Goal: Contribute content

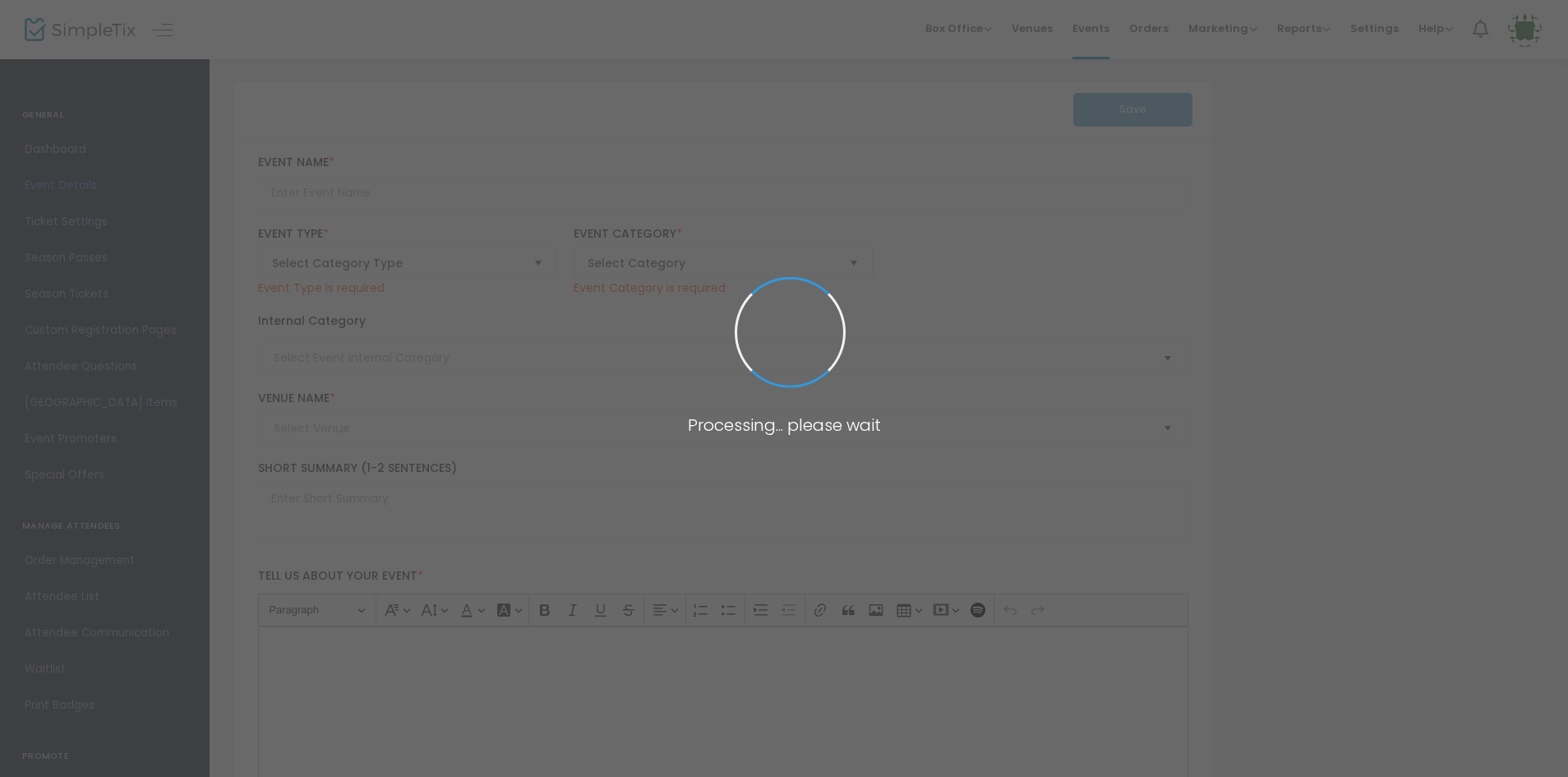
type input "Amazing 5K for a Cause"
type textarea "Amazing Explorers Academy is hosting an Amazing 5k run/walk that will be benefi…"
checkbox input "true"
type input "Register Now"
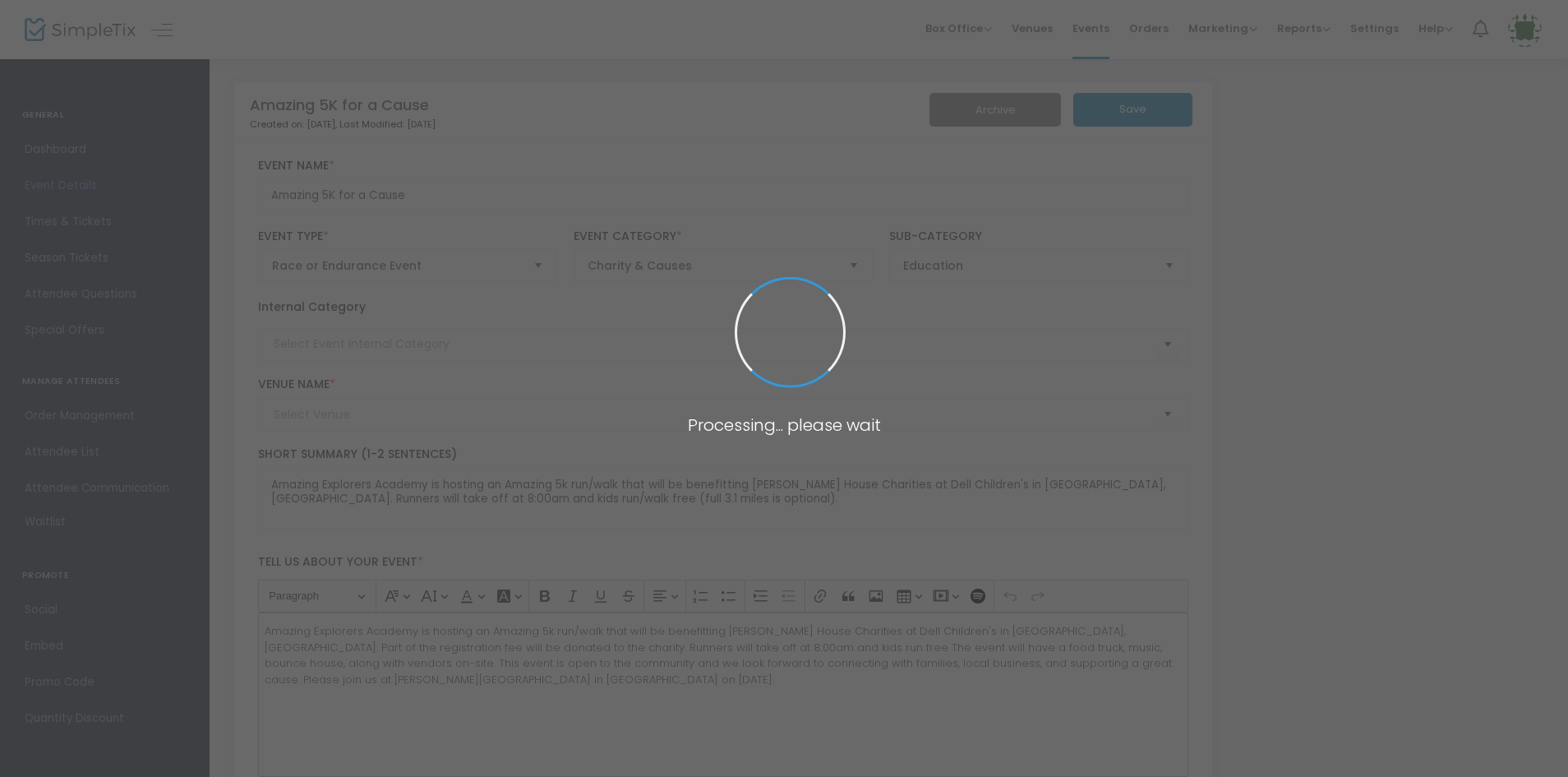
type input "[PERSON_NAME][GEOGRAPHIC_DATA]"
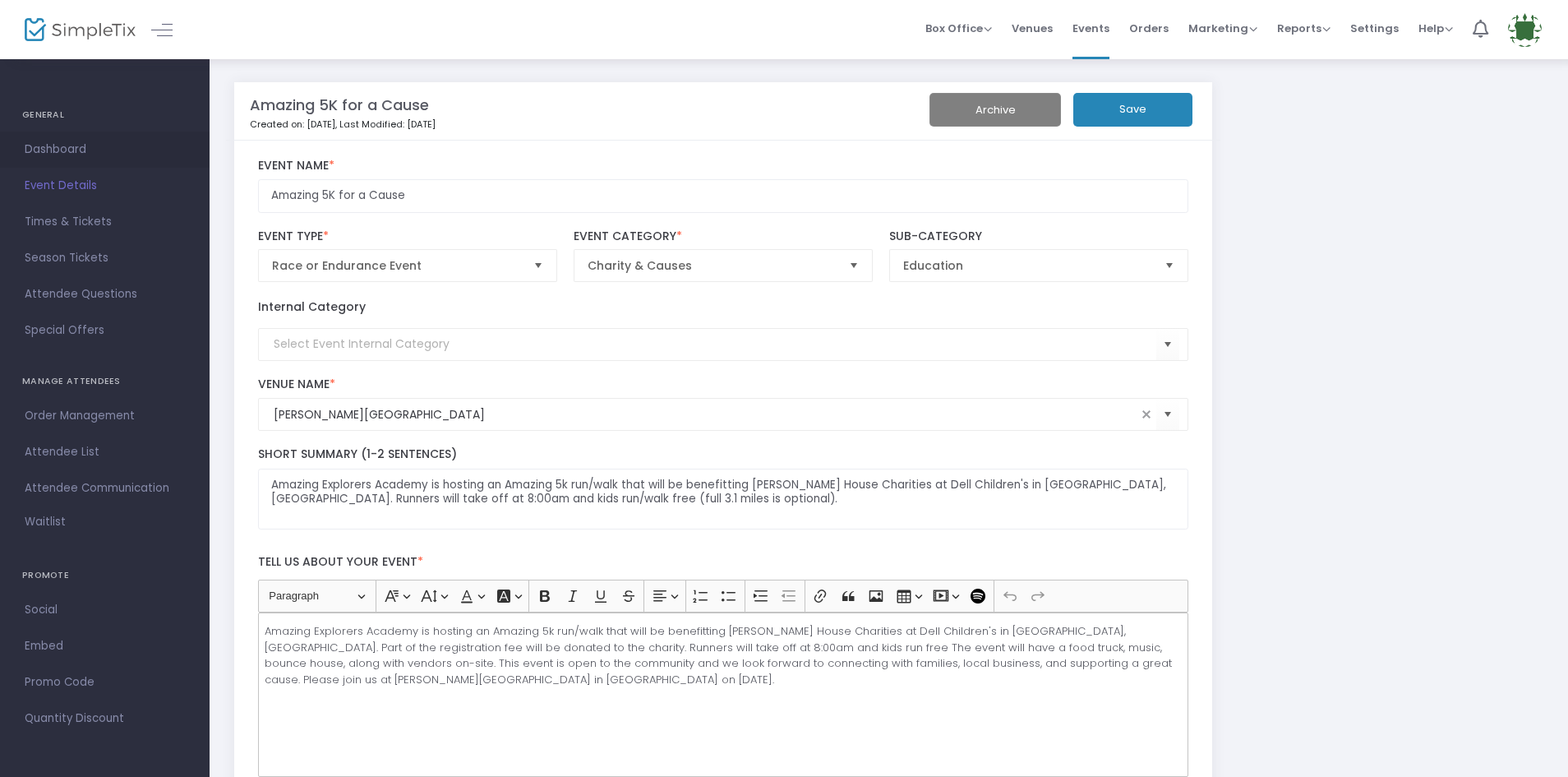
click at [62, 153] on span "Dashboard" at bounding box center [105, 150] width 161 height 22
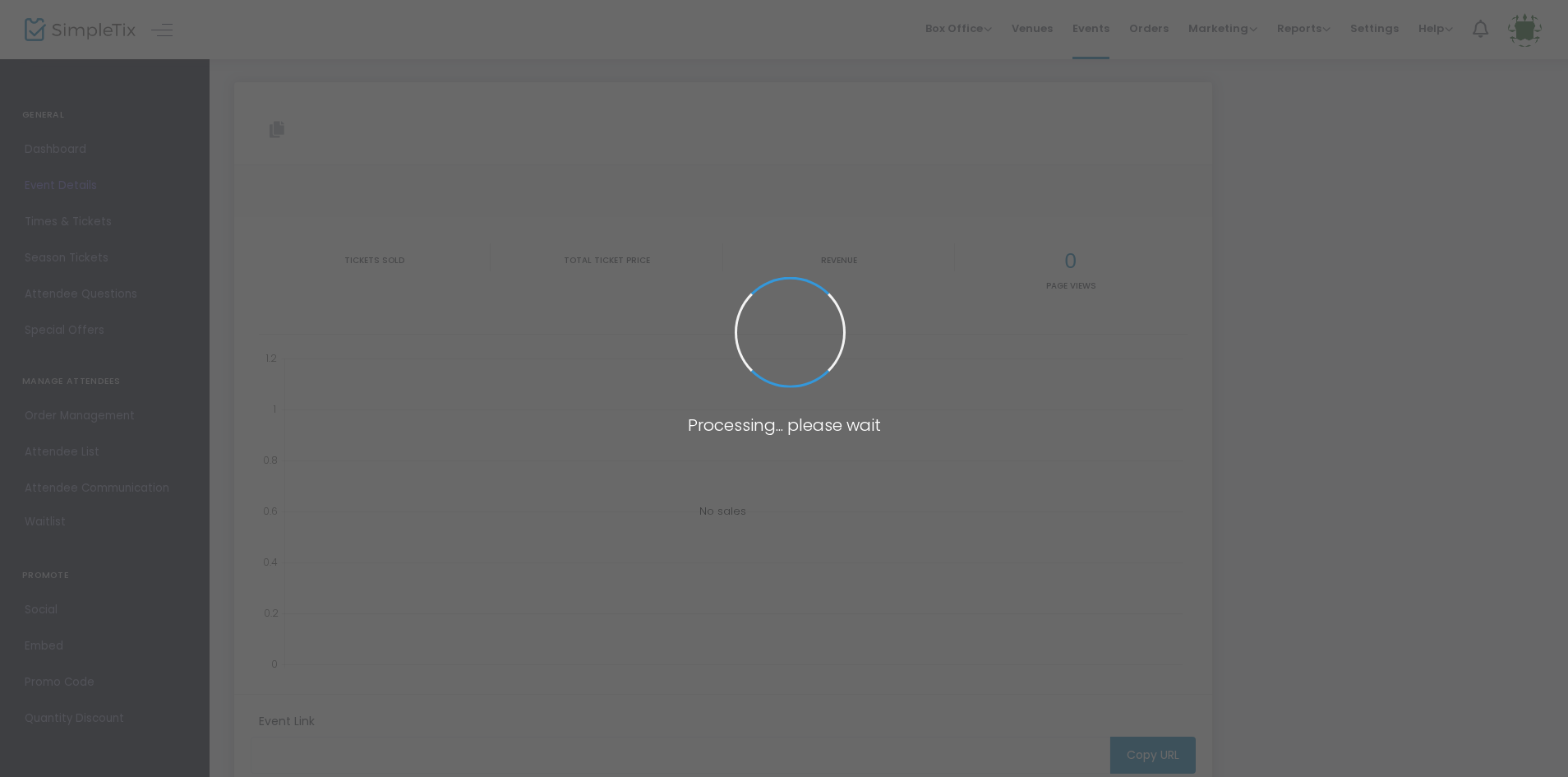
type input "[URL][DOMAIN_NAME]"
